Goal: Navigation & Orientation: Go to known website

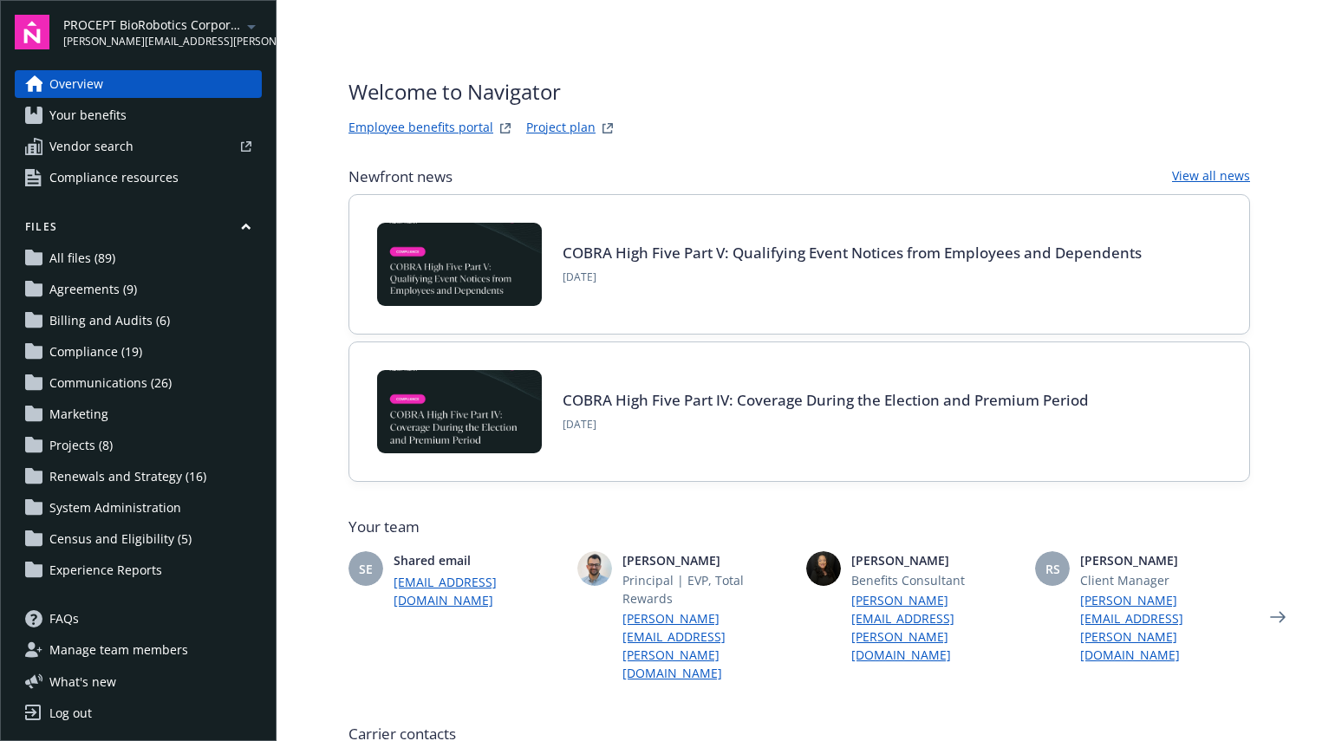
click at [431, 127] on link "Employee benefits portal" at bounding box center [421, 128] width 145 height 21
